Goal: Task Accomplishment & Management: Use online tool/utility

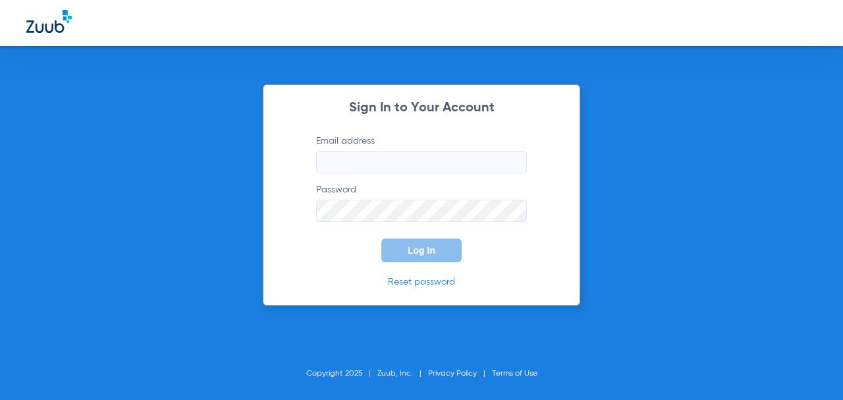
click at [340, 161] on input "Email address" at bounding box center [421, 162] width 211 height 22
type input "[EMAIL_ADDRESS][DOMAIN_NAME]"
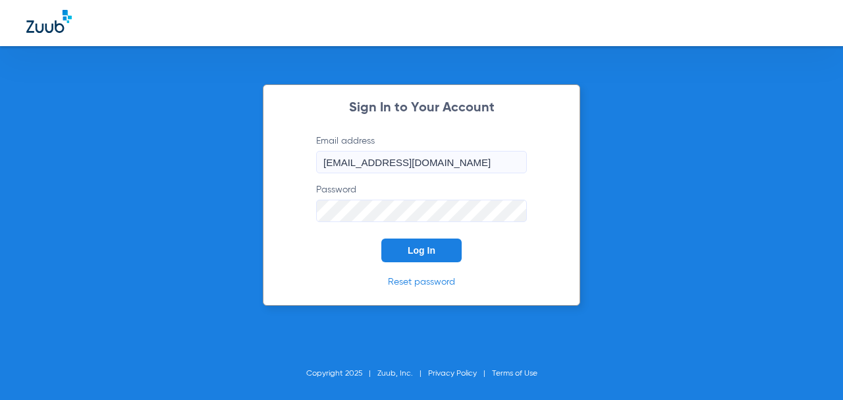
click at [381, 238] on button "Log In" at bounding box center [421, 250] width 80 height 24
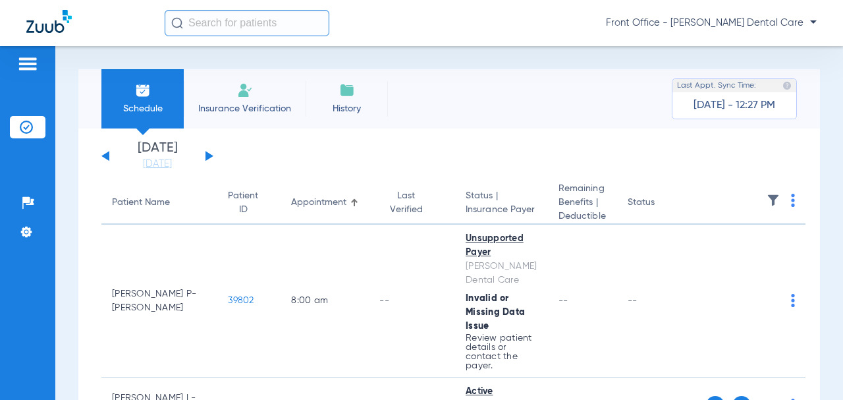
click at [208, 155] on button at bounding box center [209, 156] width 8 height 10
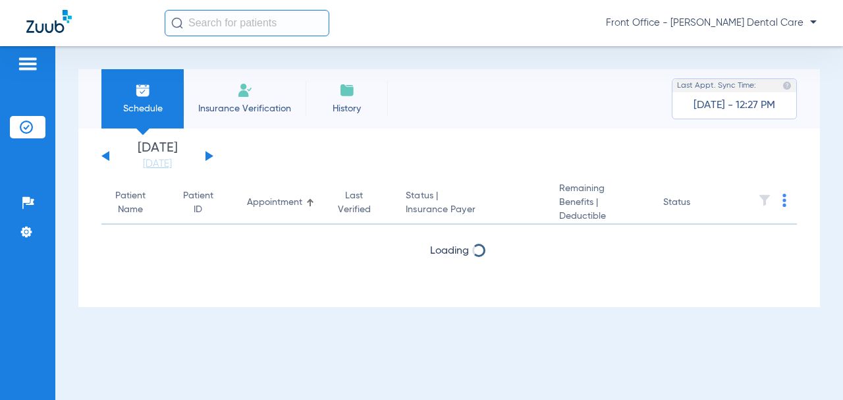
click at [208, 155] on button at bounding box center [209, 156] width 8 height 10
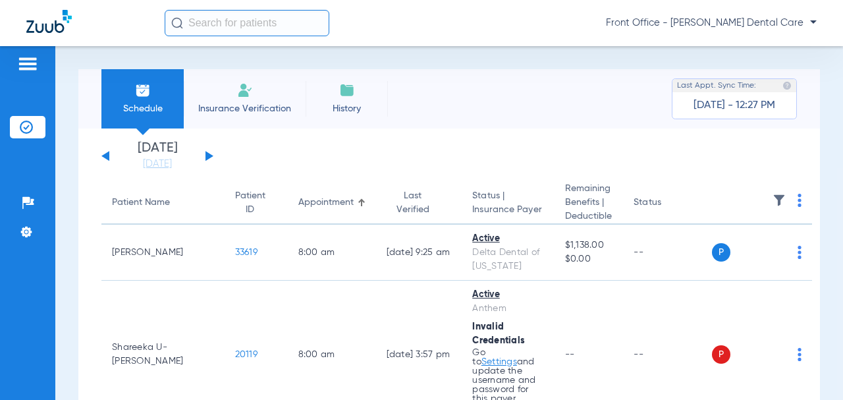
click at [211, 153] on div "[DATE] [DATE] [DATE] [DATE] [DATE] [DATE] [DATE] [DATE] [DATE] [DATE] [DATE] [D…" at bounding box center [157, 156] width 112 height 29
click at [211, 157] on button at bounding box center [209, 156] width 8 height 10
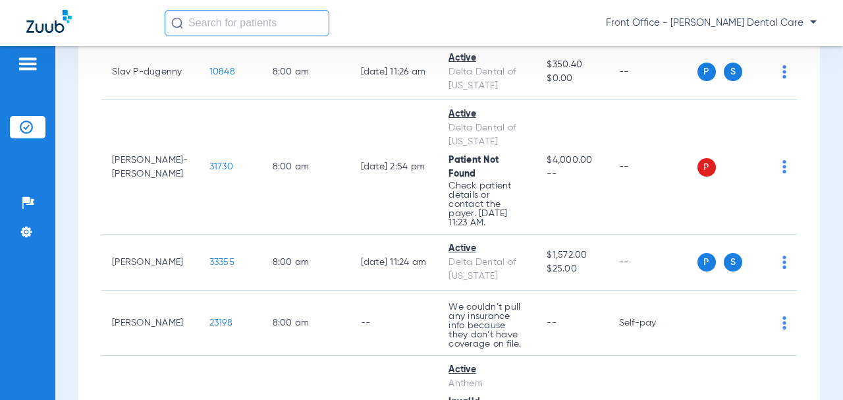
scroll to position [263, 0]
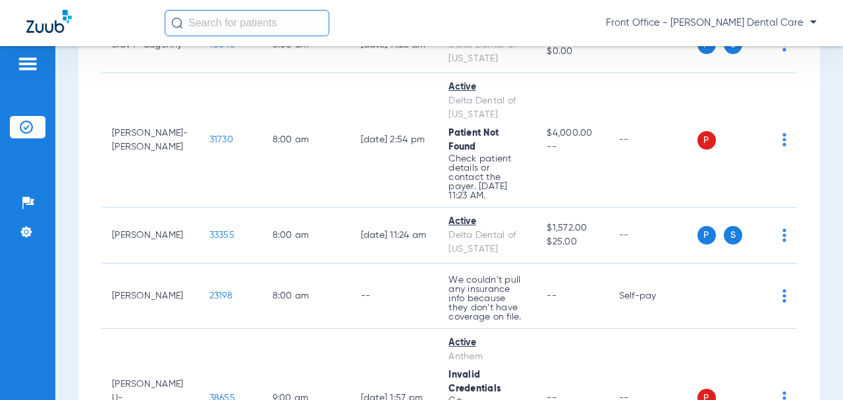
click at [209, 138] on span "31730" at bounding box center [221, 139] width 24 height 9
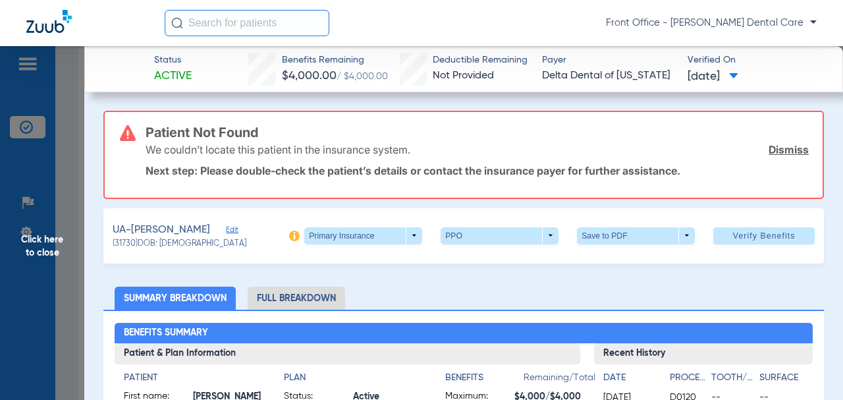
click at [232, 229] on span "Edit" at bounding box center [232, 231] width 12 height 13
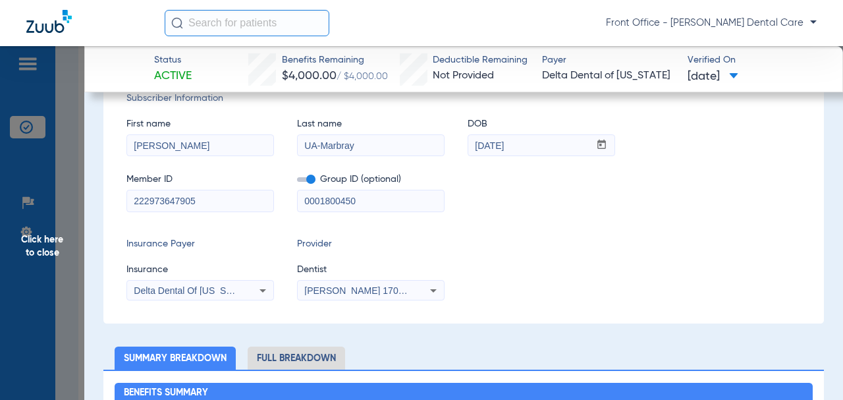
scroll to position [198, 0]
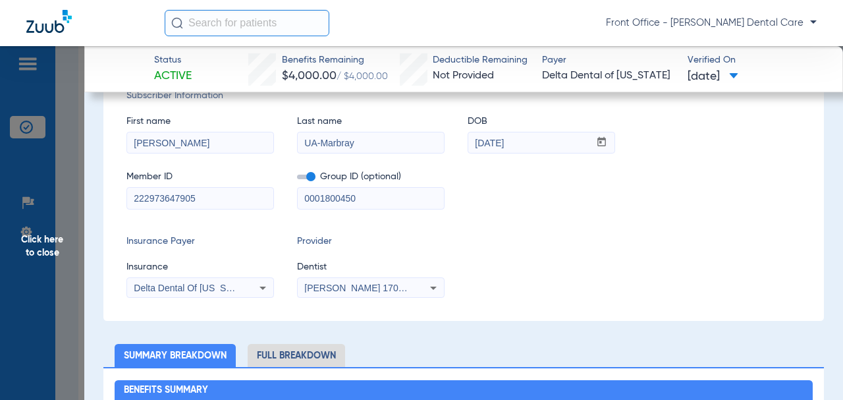
click at [321, 145] on input "UA-Marbray" at bounding box center [371, 142] width 146 height 21
type input "Marbray"
drag, startPoint x: 382, startPoint y: 196, endPoint x: 325, endPoint y: 197, distance: 56.6
click at [284, 194] on div "Member ID 222973647905 Group ID (optional) 0001800450" at bounding box center [463, 183] width 674 height 51
paste input "-"
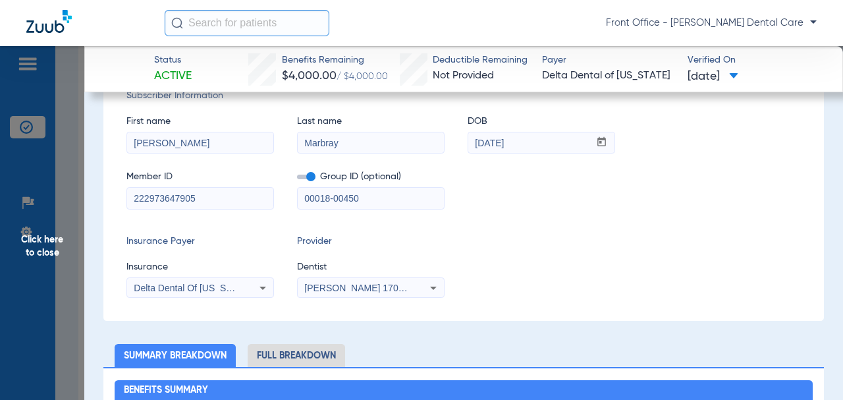
type input "00018-00450"
drag, startPoint x: 216, startPoint y: 201, endPoint x: 183, endPoint y: 201, distance: 32.9
click at [117, 203] on div "Subscriber Information First name [PERSON_NAME] Last name [PERSON_NAME] mm / dd…" at bounding box center [463, 193] width 720 height 255
paste input "1"
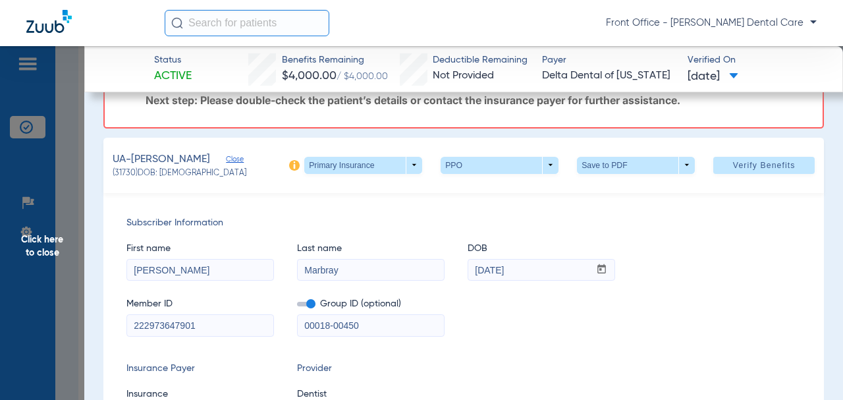
scroll to position [66, 0]
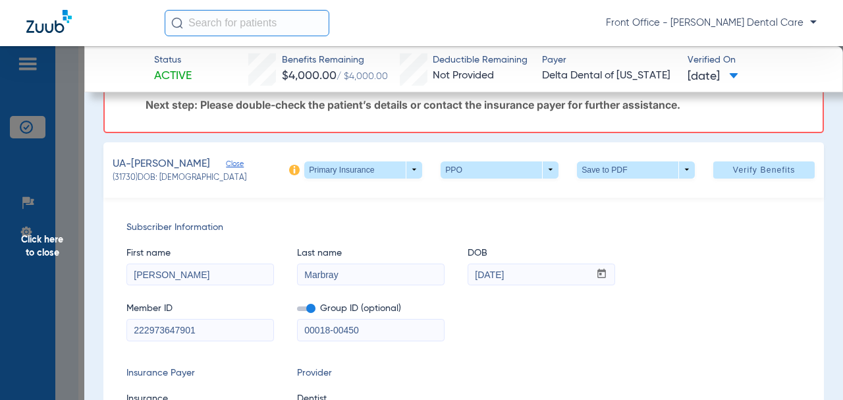
type input "222973647901"
click at [733, 173] on span "Verify Benefits" at bounding box center [764, 170] width 63 height 11
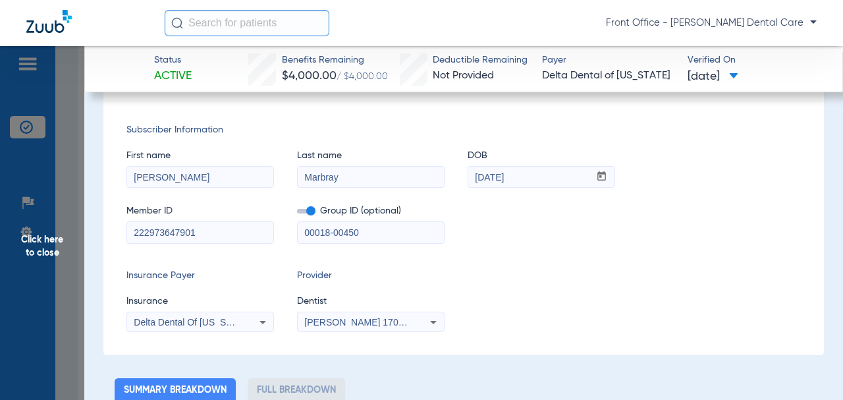
scroll to position [0, 0]
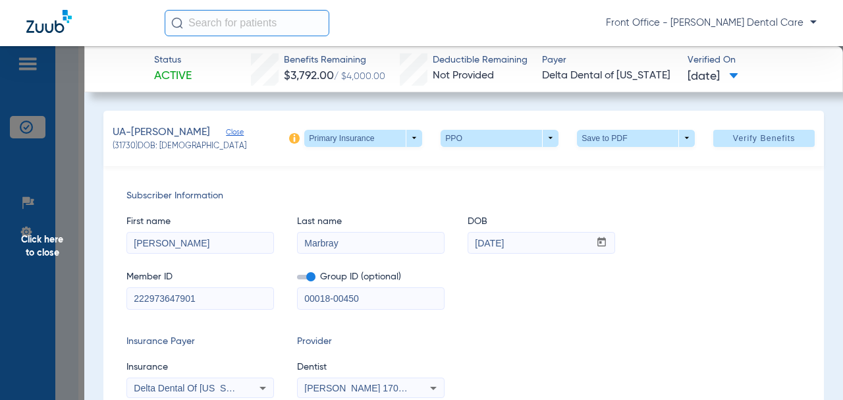
click at [48, 244] on span "Click here to close" at bounding box center [42, 246] width 84 height 400
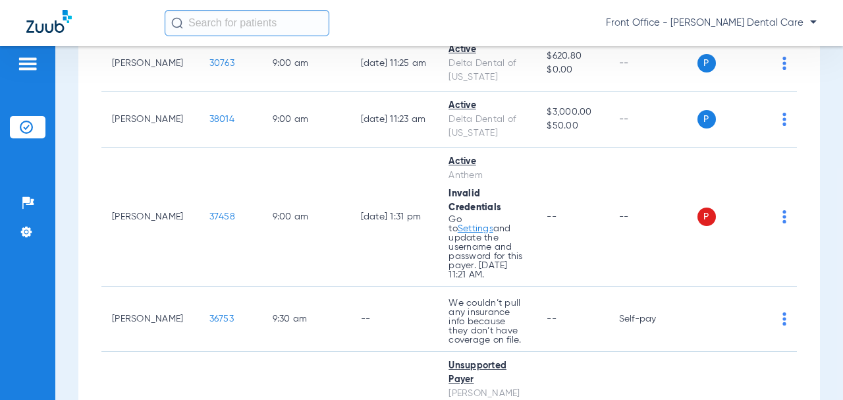
scroll to position [988, 0]
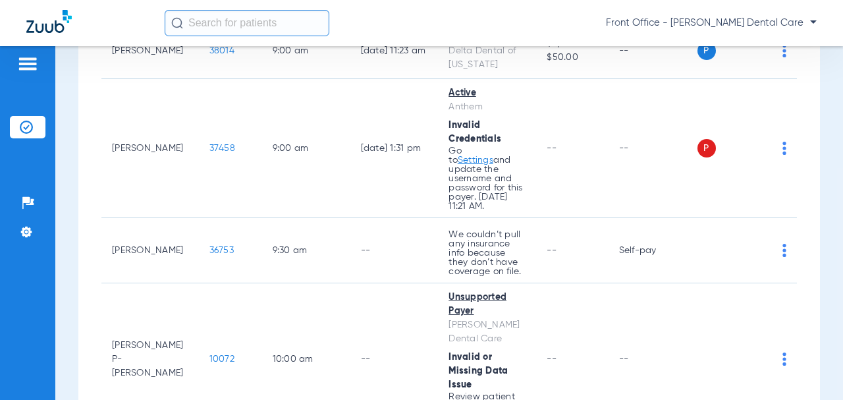
click at [209, 153] on span "37458" at bounding box center [222, 148] width 26 height 9
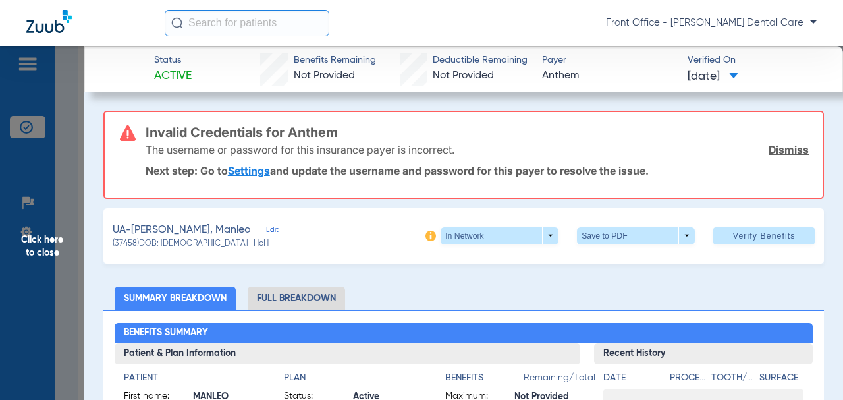
click at [56, 253] on span "Click here to close" at bounding box center [42, 246] width 84 height 400
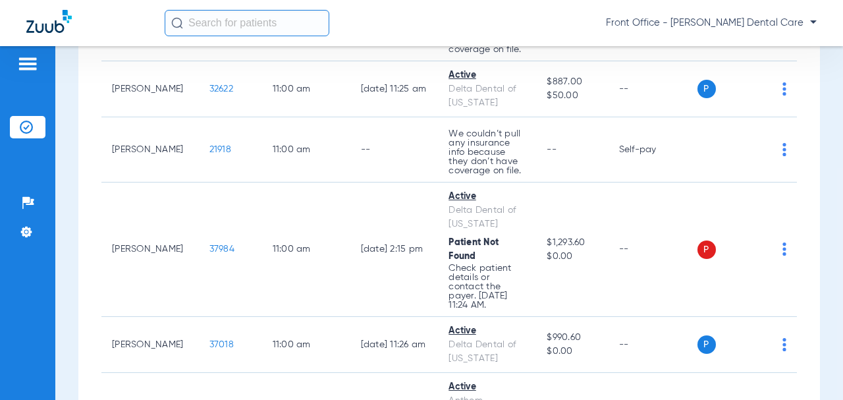
scroll to position [2173, 0]
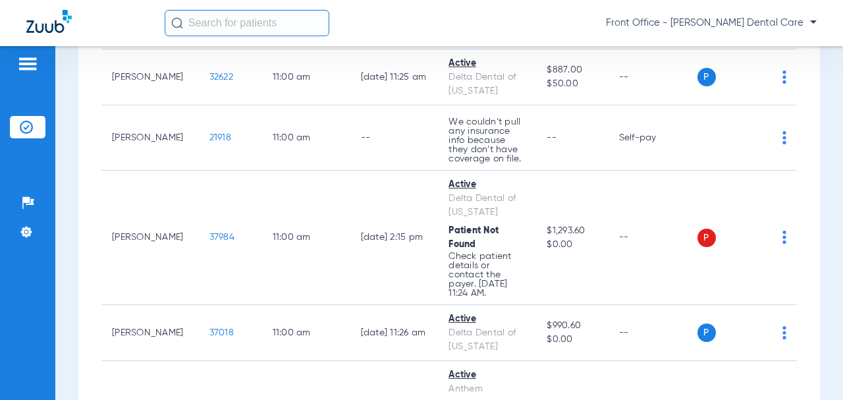
click at [209, 242] on span "37984" at bounding box center [221, 236] width 25 height 9
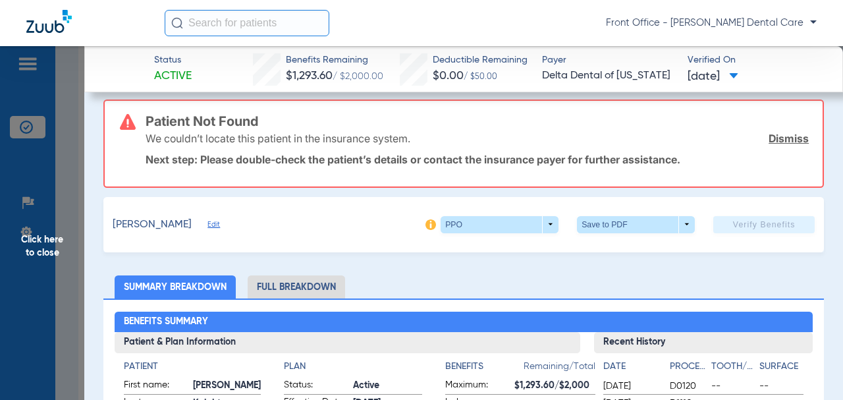
scroll to position [132, 0]
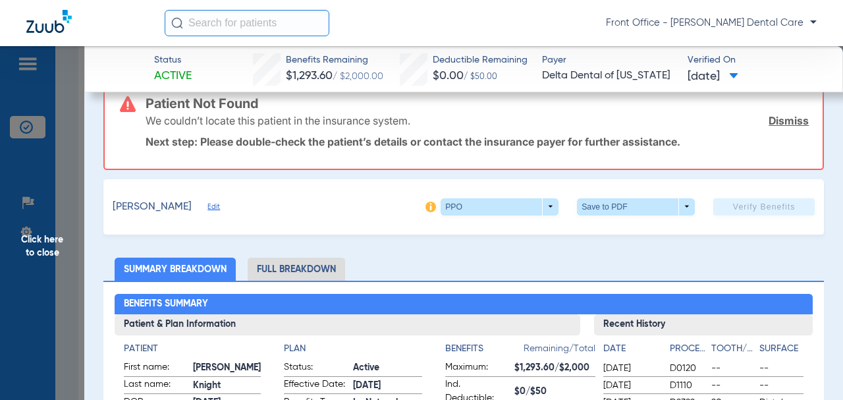
click at [219, 203] on span "Edit" at bounding box center [213, 208] width 12 height 13
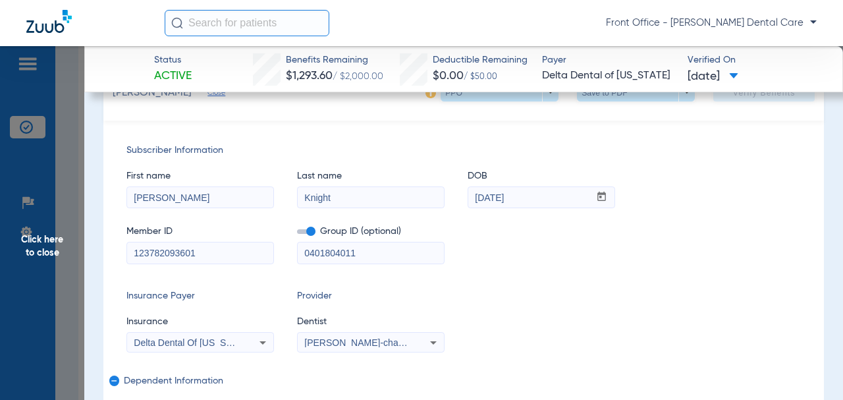
scroll to position [263, 0]
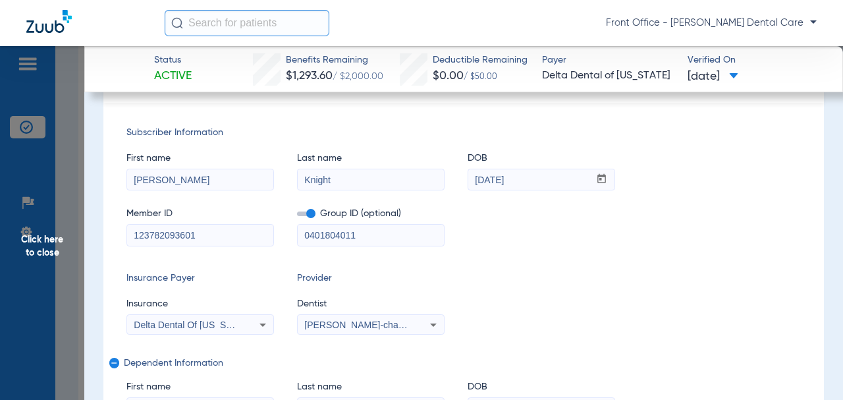
drag, startPoint x: 369, startPoint y: 240, endPoint x: 347, endPoint y: 242, distance: 21.8
click at [292, 237] on div "Member ID 123782093601 Group ID (optional) 0401804011" at bounding box center [463, 220] width 674 height 51
paste input "-03"
type input "04018-03011"
drag, startPoint x: 201, startPoint y: 240, endPoint x: 171, endPoint y: 234, distance: 31.0
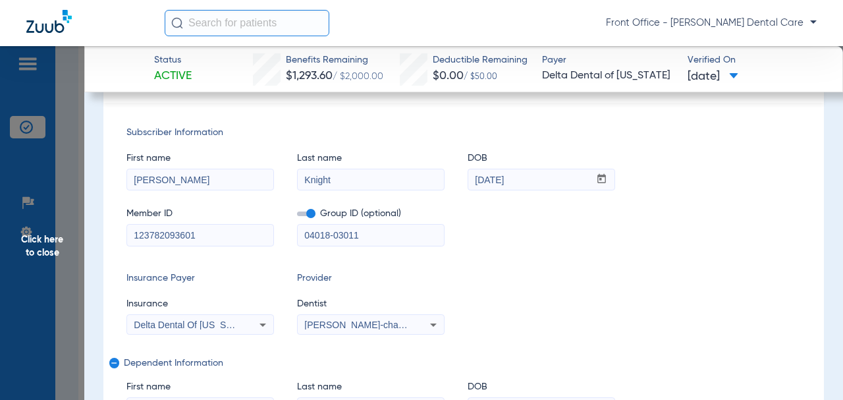
click at [125, 238] on div "Subscriber Information First name [PERSON_NAME] Last name [PERSON_NAME] DOB mm …" at bounding box center [463, 300] width 720 height 395
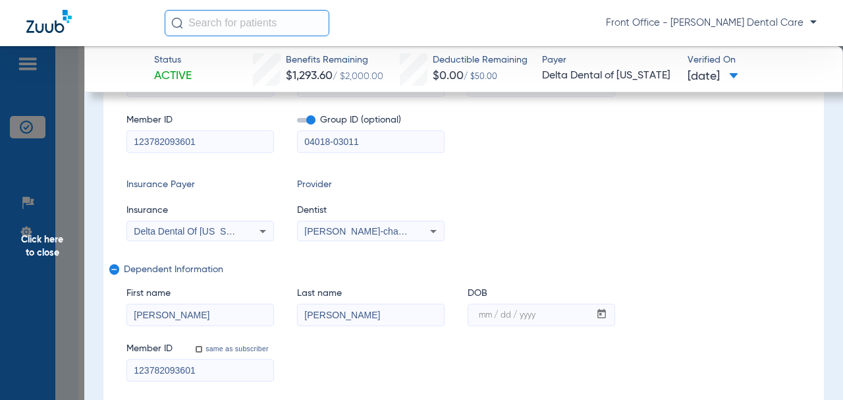
scroll to position [395, 0]
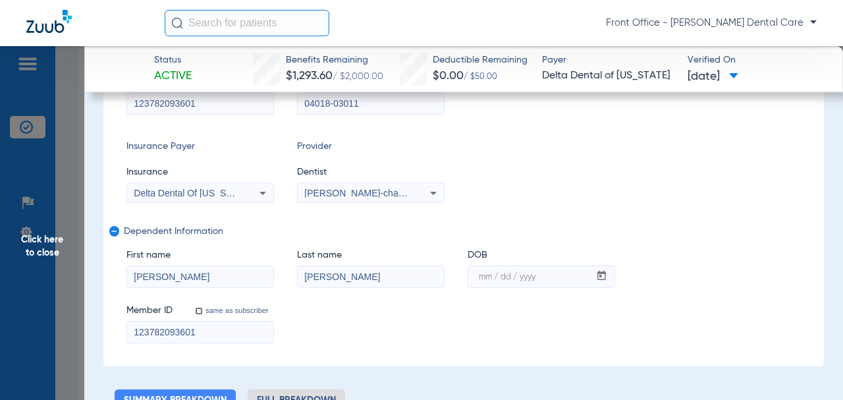
drag, startPoint x: 206, startPoint y: 330, endPoint x: 139, endPoint y: 256, distance: 99.7
drag, startPoint x: 115, startPoint y: 275, endPoint x: 353, endPoint y: 294, distance: 239.2
click at [109, 277] on div "Subscriber Information First name [PERSON_NAME] Last name [PERSON_NAME] DOB mm …" at bounding box center [463, 168] width 720 height 395
drag, startPoint x: 335, startPoint y: 280, endPoint x: 381, endPoint y: 281, distance: 46.1
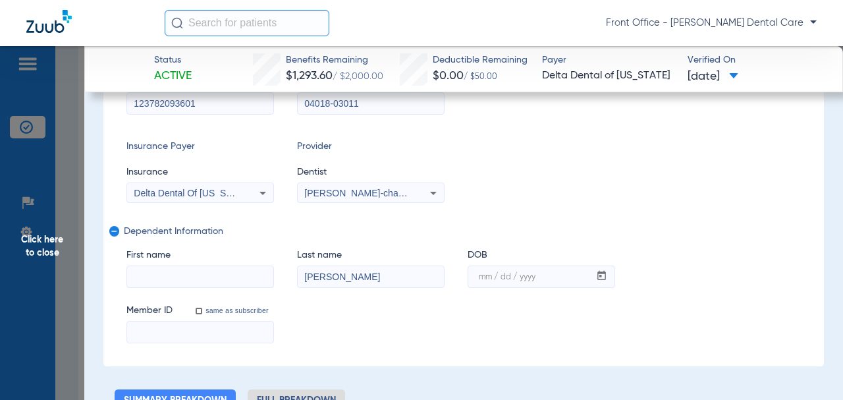
click at [273, 282] on div "First name Last name [PERSON_NAME] DOB mm / dd / yyyy" at bounding box center [463, 261] width 674 height 51
click at [112, 230] on mat-icon "remove" at bounding box center [113, 234] width 8 height 16
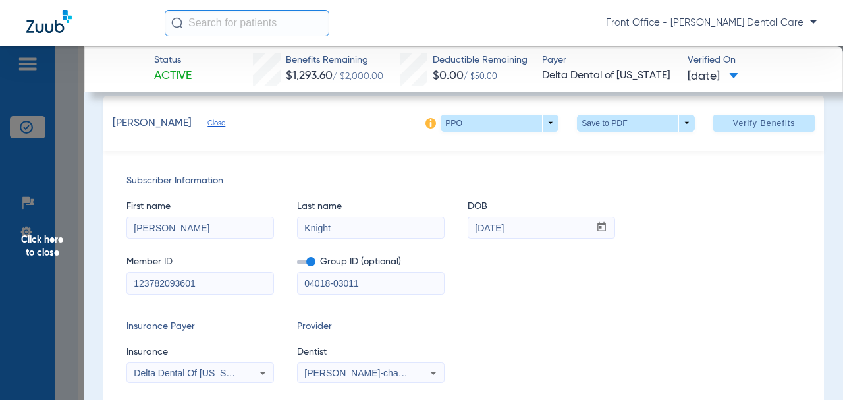
scroll to position [29, 0]
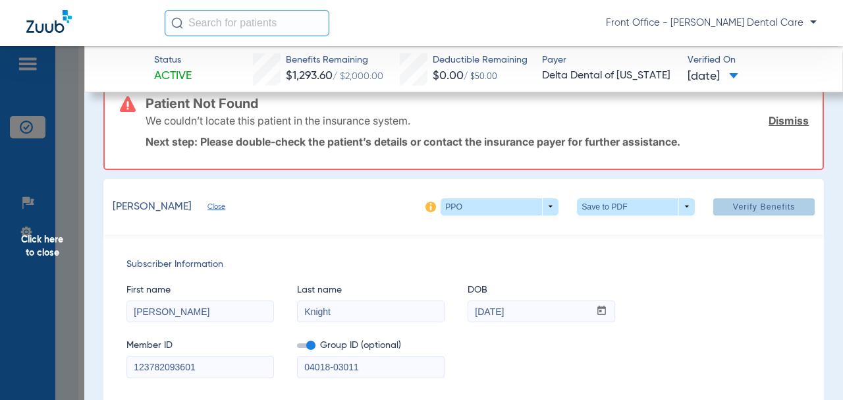
click at [749, 205] on span "Verify Benefits" at bounding box center [764, 206] width 63 height 11
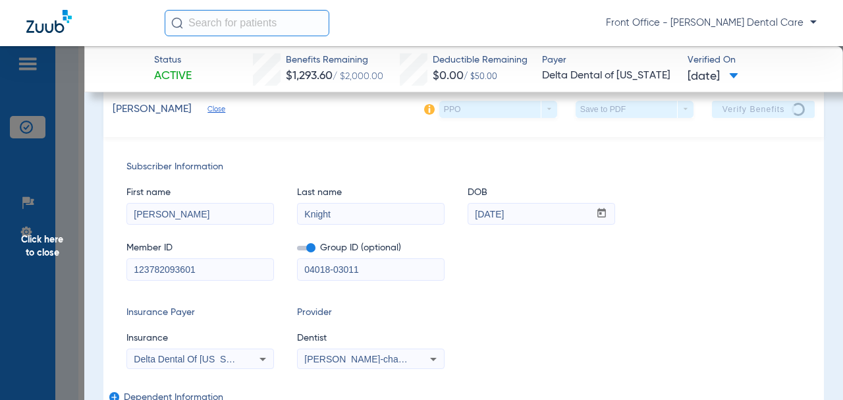
scroll to position [0, 0]
